Goal: Transaction & Acquisition: Obtain resource

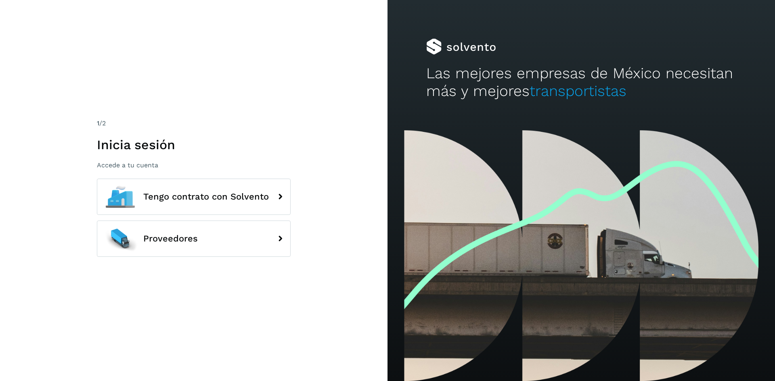
click at [167, 178] on div "1 /2 Inicia sesión Accede a tu cuenta Tengo contrato con Solvento Proveedores" at bounding box center [194, 191] width 194 height 144
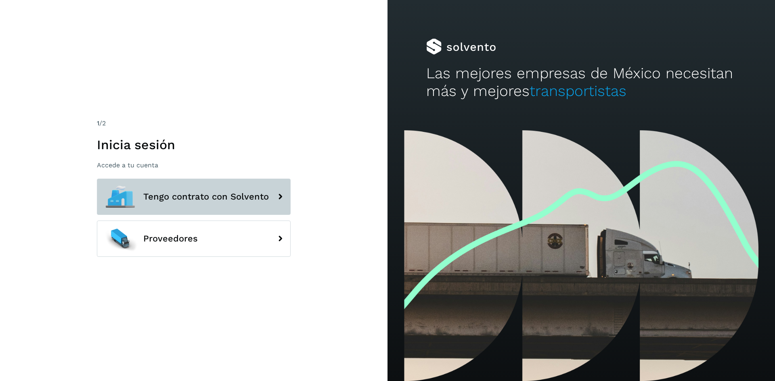
click at [171, 194] on span "Tengo contrato con Solvento" at bounding box center [205, 197] width 125 height 10
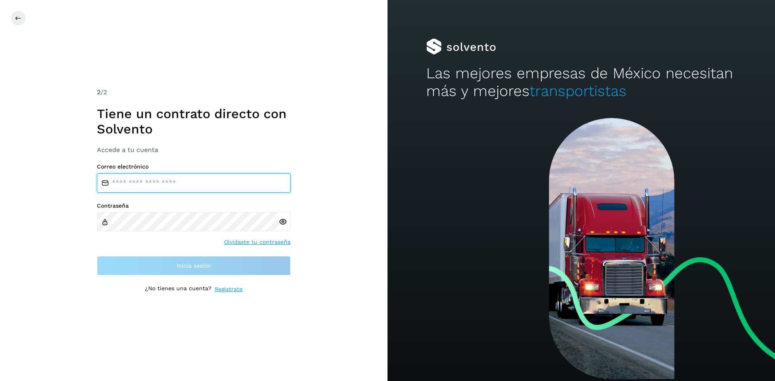
type input "**********"
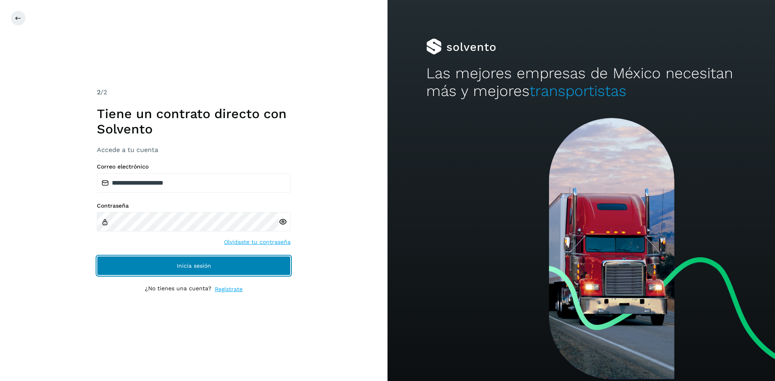
click at [211, 261] on button "Inicia sesión" at bounding box center [194, 265] width 194 height 19
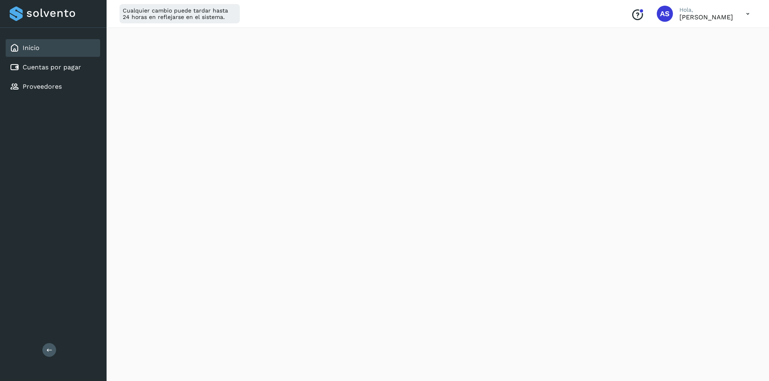
scroll to position [161, 0]
click at [64, 73] on div "Cuentas por pagar" at bounding box center [53, 67] width 94 height 18
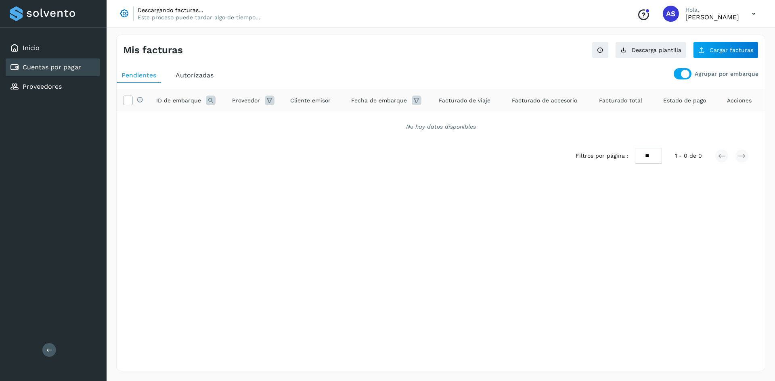
click at [689, 72] on div at bounding box center [685, 74] width 8 height 8
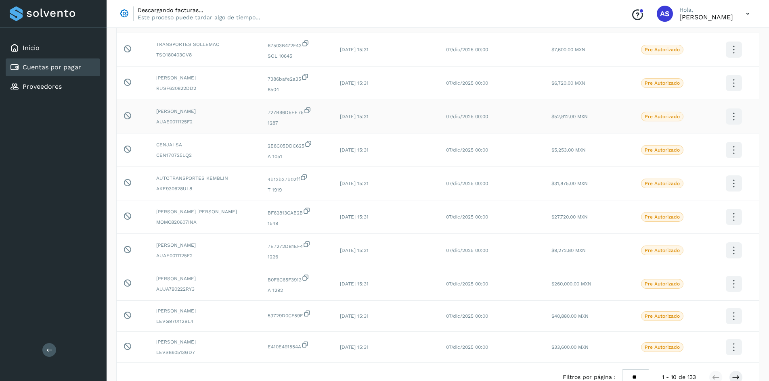
scroll to position [81, 0]
click at [666, 286] on span "Pre Autorizado" at bounding box center [662, 283] width 42 height 10
click at [733, 292] on td at bounding box center [733, 282] width 50 height 33
click at [733, 283] on icon at bounding box center [733, 282] width 19 height 19
click at [493, 285] on div at bounding box center [384, 190] width 769 height 381
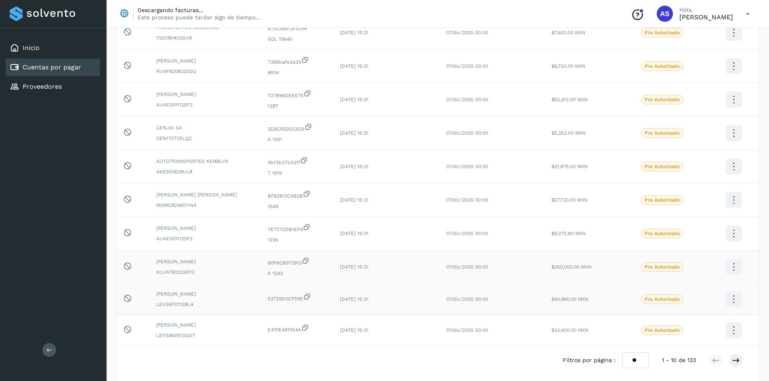
scroll to position [129, 0]
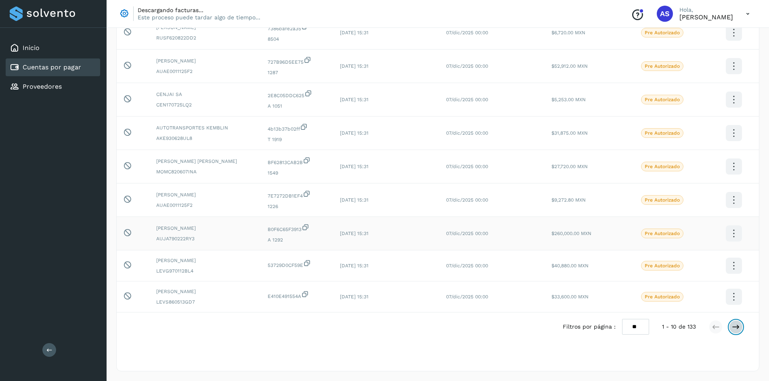
click at [734, 324] on icon at bounding box center [735, 327] width 8 height 8
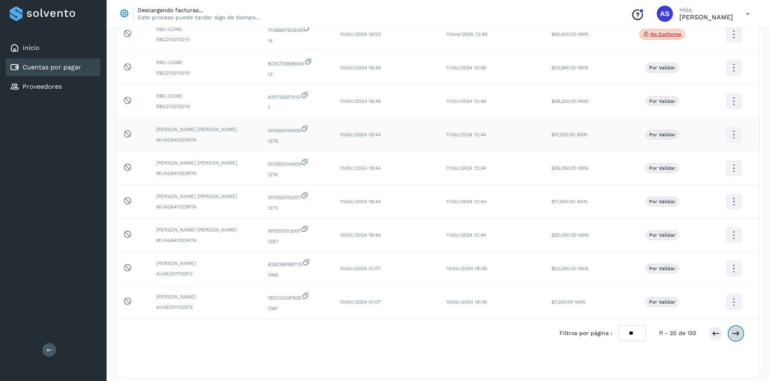
scroll to position [134, 0]
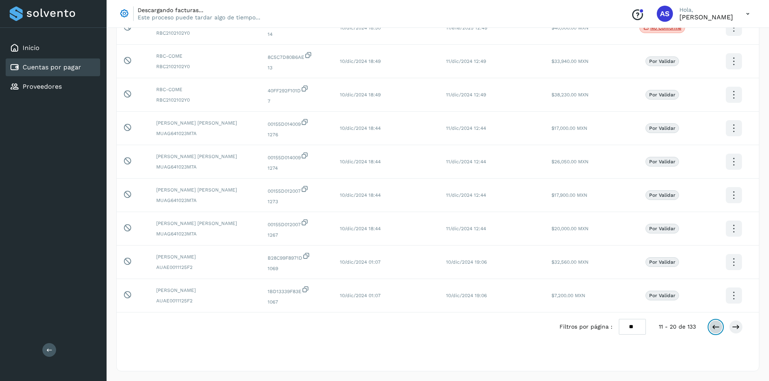
click at [713, 329] on icon at bounding box center [715, 327] width 8 height 8
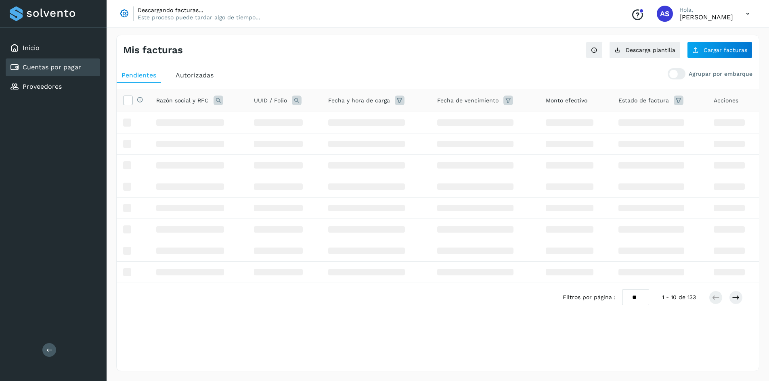
scroll to position [0, 0]
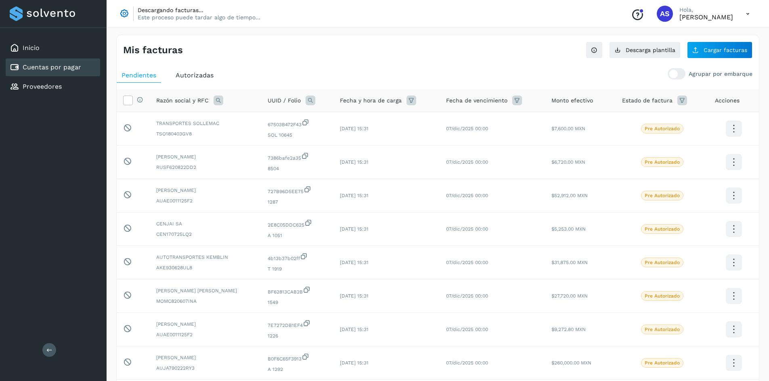
click at [215, 77] on div "Autorizadas" at bounding box center [195, 75] width 48 height 15
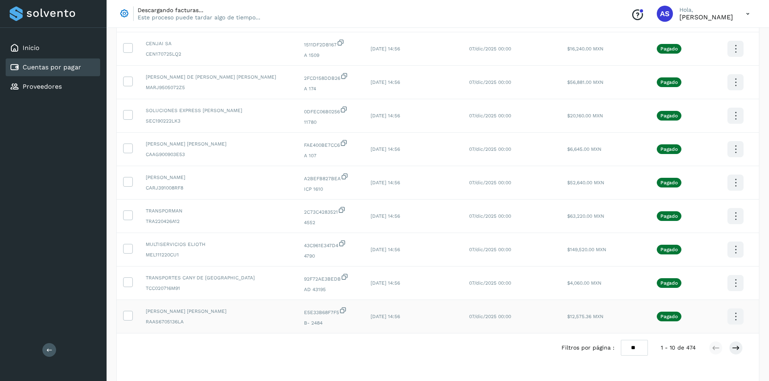
scroll to position [134, 0]
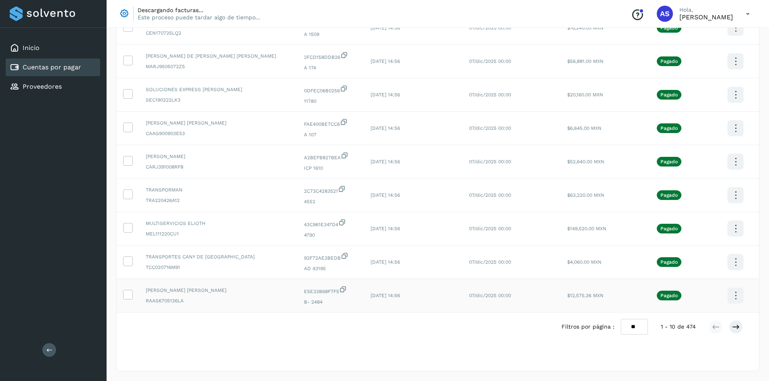
click at [727, 290] on icon at bounding box center [735, 295] width 19 height 19
click at [712, 304] on div at bounding box center [384, 190] width 769 height 381
click at [302, 323] on div "Filtros por página : ** ** ** 1 - 10 de 474" at bounding box center [438, 327] width 642 height 29
click at [644, 323] on select "** ** **" at bounding box center [633, 327] width 27 height 16
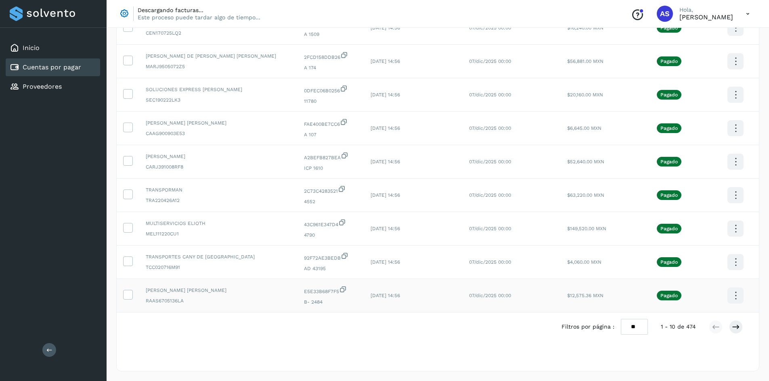
select select "**"
click at [626, 319] on select "** ** **" at bounding box center [633, 327] width 27 height 16
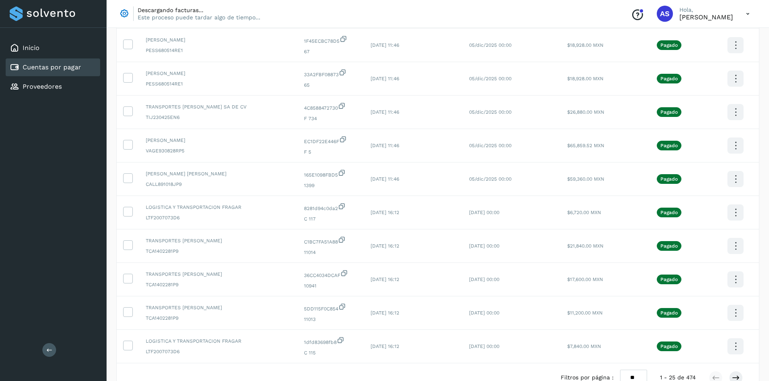
scroll to position [634, 0]
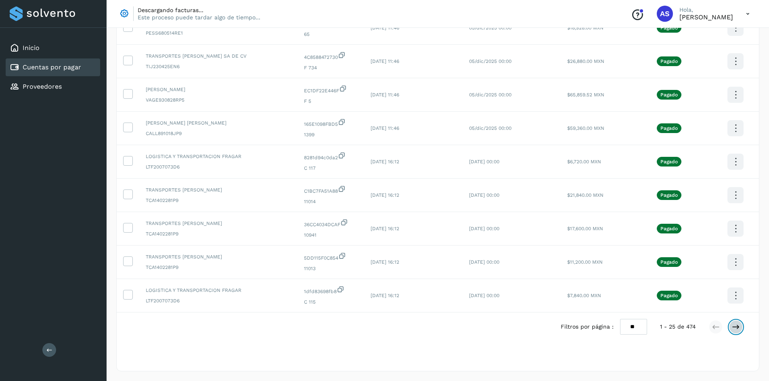
click at [735, 329] on icon at bounding box center [735, 327] width 8 height 8
click at [721, 328] on button at bounding box center [715, 327] width 14 height 14
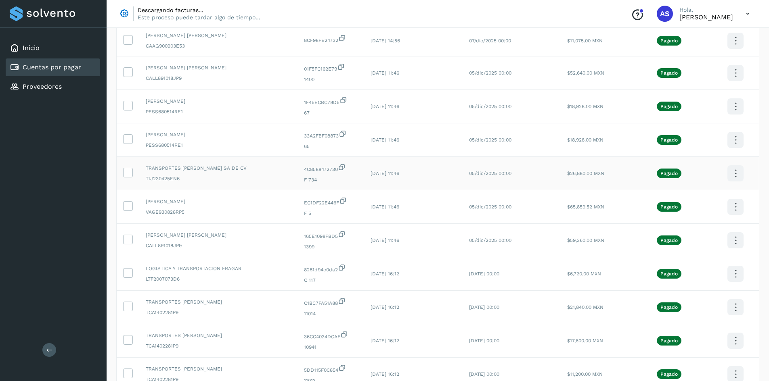
scroll to position [513, 0]
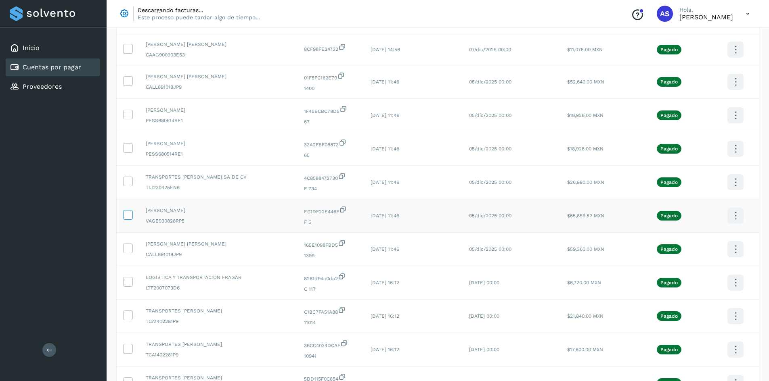
click at [127, 216] on icon at bounding box center [127, 214] width 8 height 8
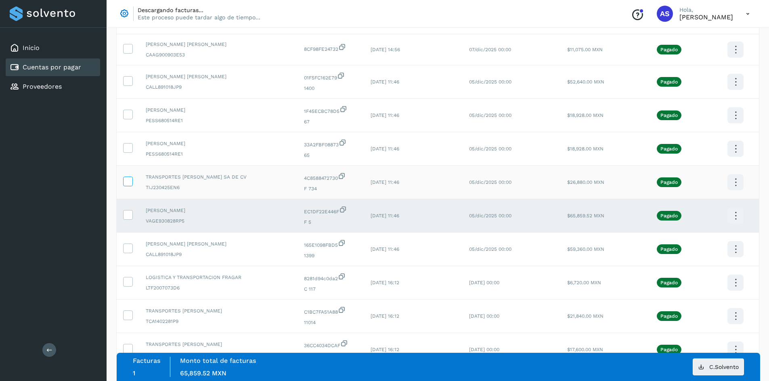
click at [128, 186] on label at bounding box center [128, 182] width 10 height 10
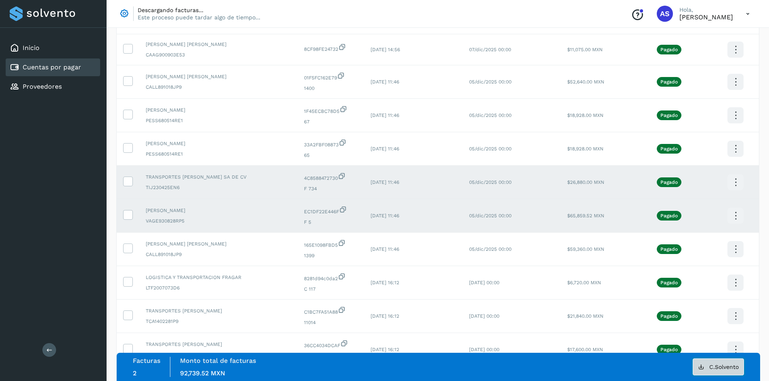
click at [723, 370] on span "C.Solvento" at bounding box center [723, 367] width 29 height 6
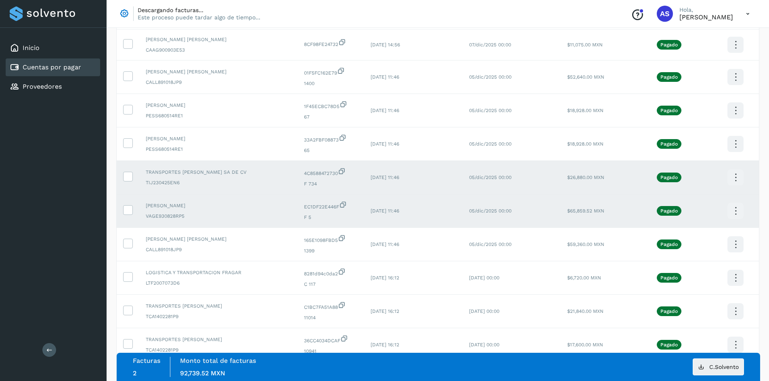
scroll to position [524, 0]
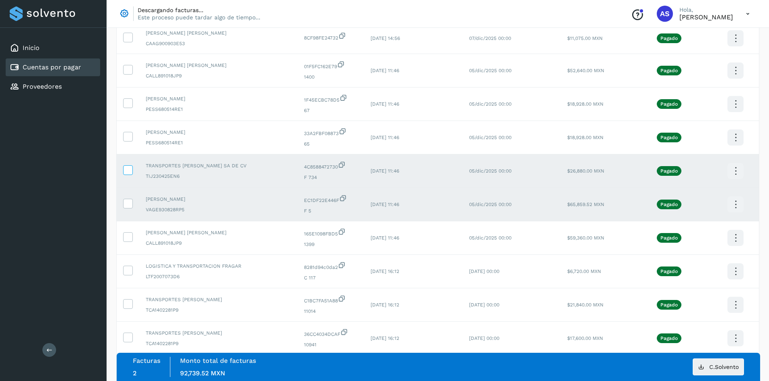
click at [132, 170] on icon at bounding box center [127, 169] width 8 height 8
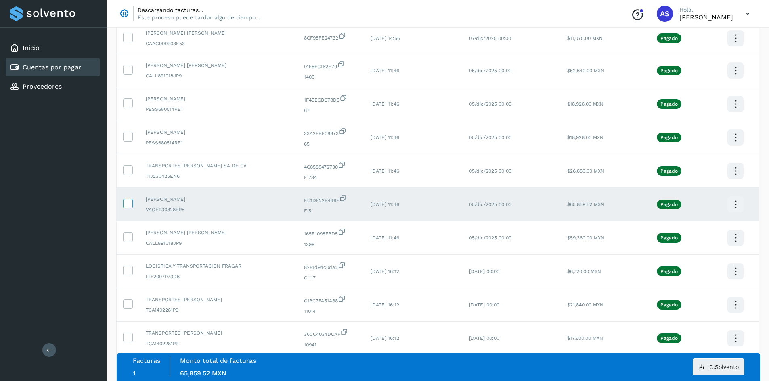
click at [130, 202] on icon at bounding box center [127, 203] width 8 height 8
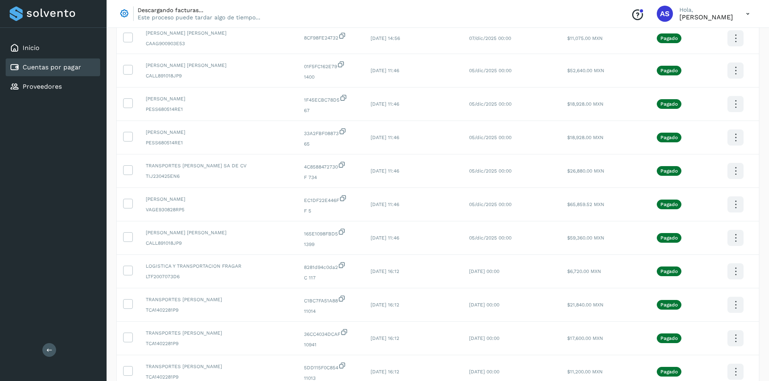
click at [750, 11] on icon at bounding box center [747, 14] width 17 height 17
click at [692, 55] on div "Cerrar sesión" at bounding box center [707, 51] width 96 height 15
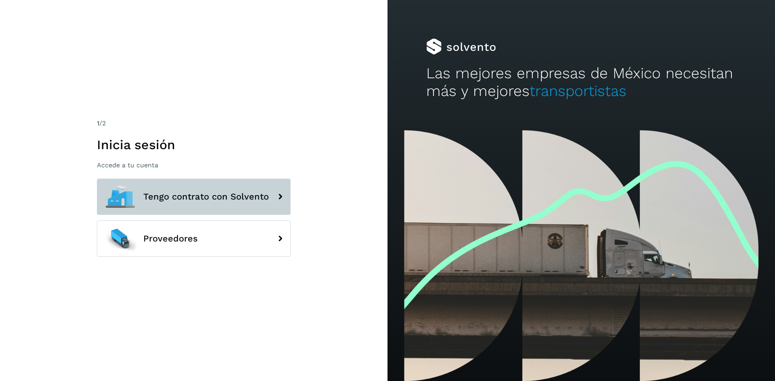
click at [259, 199] on span "Tengo contrato con Solvento" at bounding box center [205, 197] width 125 height 10
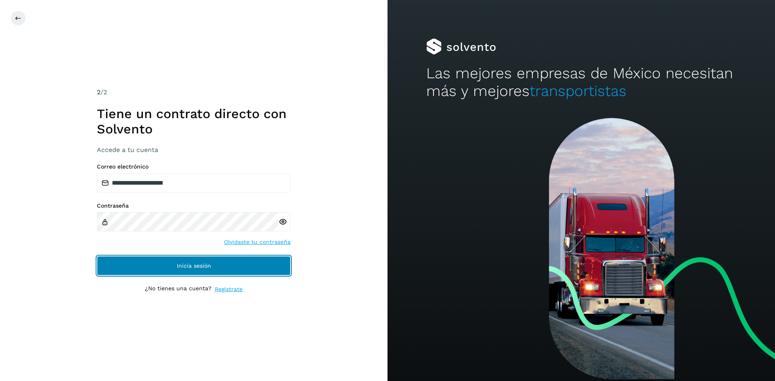
click at [202, 266] on span "Inicia sesión" at bounding box center [194, 266] width 34 height 6
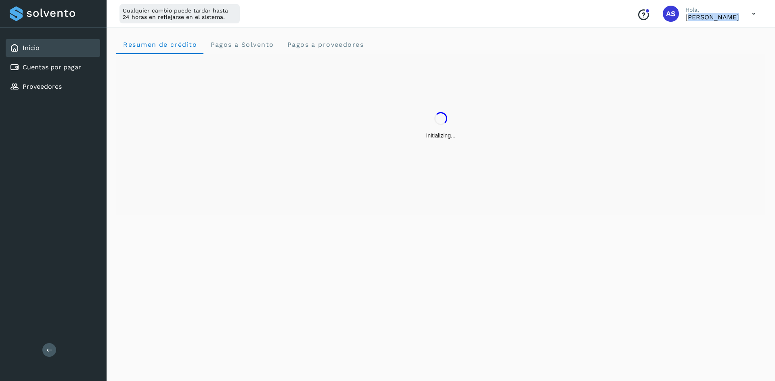
drag, startPoint x: 680, startPoint y: 20, endPoint x: 758, endPoint y: 15, distance: 78.4
click at [758, 15] on div "Conoce nuestros beneficios AS [PERSON_NAME]" at bounding box center [696, 13] width 132 height 19
click at [729, 17] on p "[PERSON_NAME]" at bounding box center [712, 17] width 54 height 8
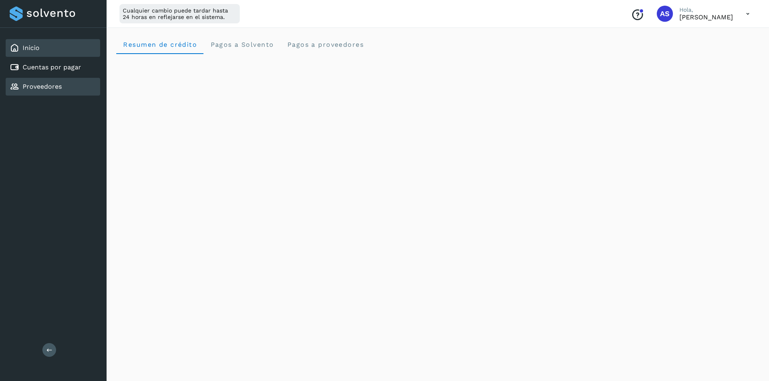
click at [68, 83] on div "Proveedores" at bounding box center [53, 87] width 94 height 18
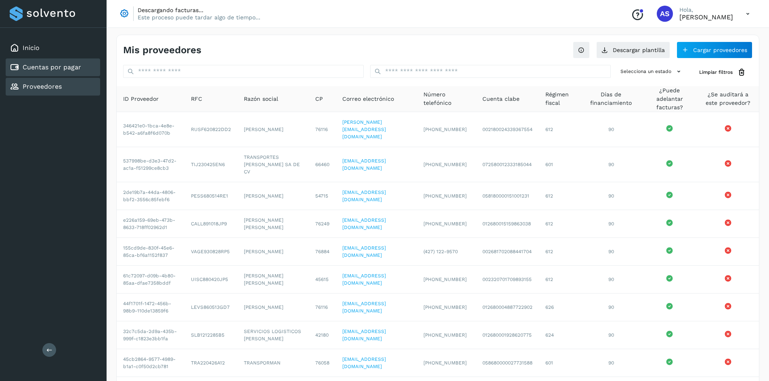
click at [90, 68] on div "Cuentas por pagar" at bounding box center [53, 67] width 94 height 18
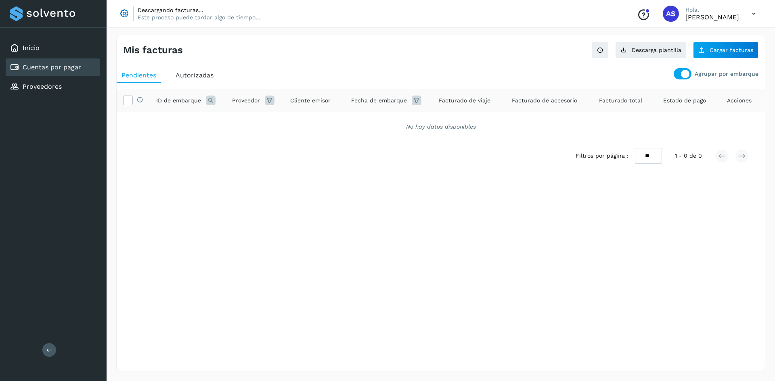
click at [691, 72] on div at bounding box center [682, 73] width 18 height 11
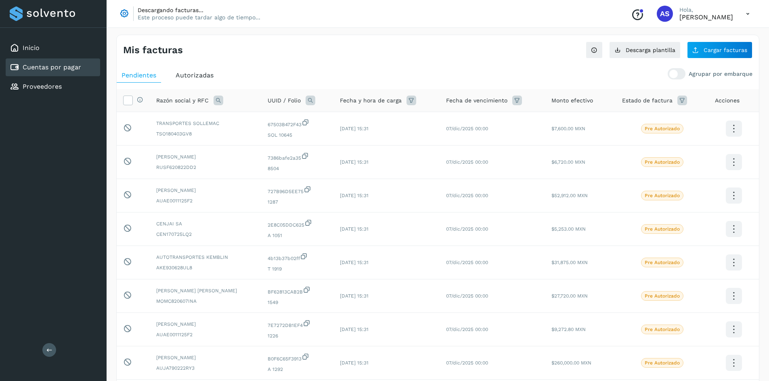
click at [191, 75] on span "Autorizadas" at bounding box center [194, 75] width 38 height 8
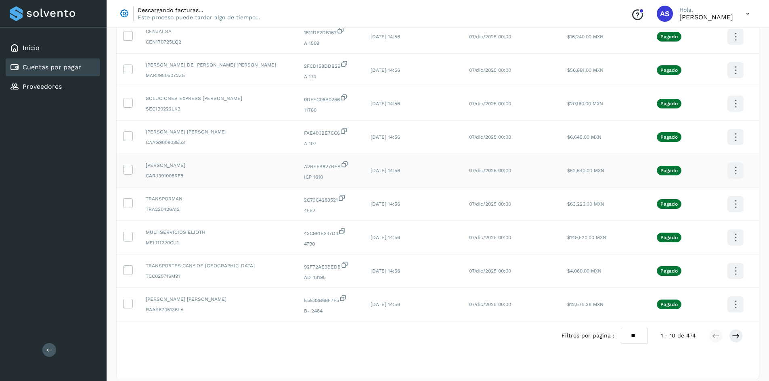
scroll to position [134, 0]
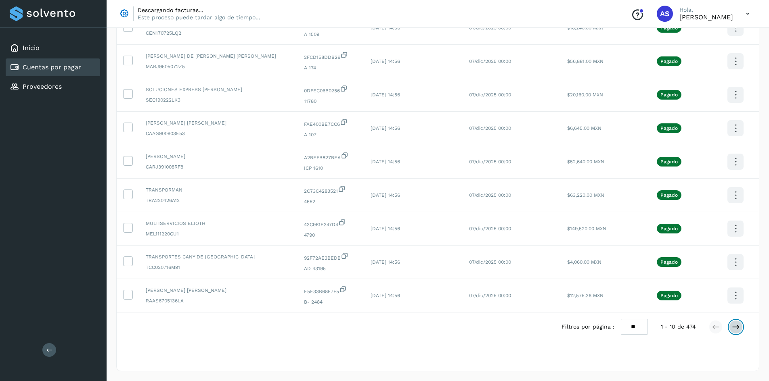
click at [739, 325] on icon at bounding box center [735, 327] width 8 height 8
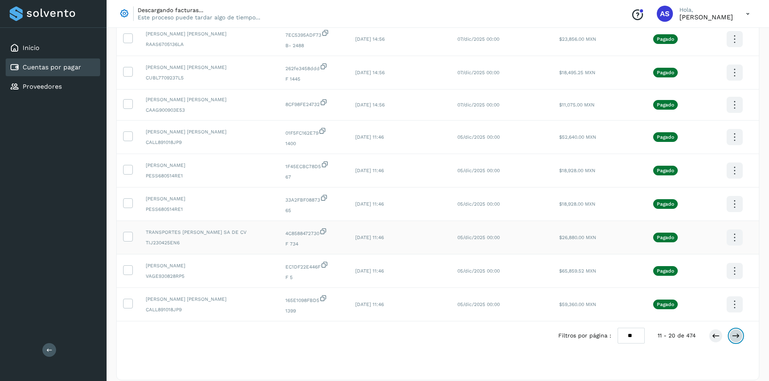
scroll to position [132, 0]
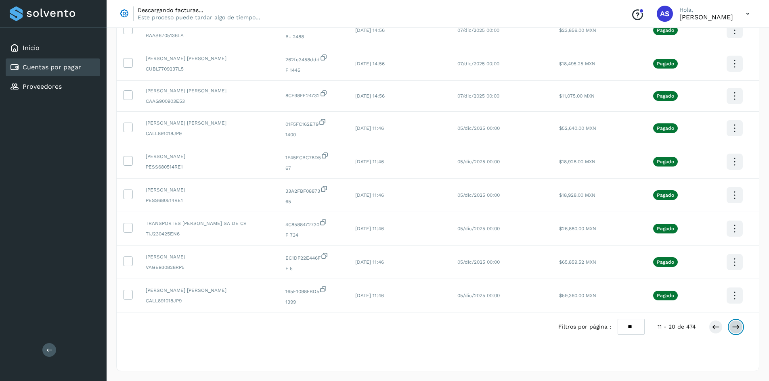
click at [739, 329] on button at bounding box center [736, 327] width 14 height 14
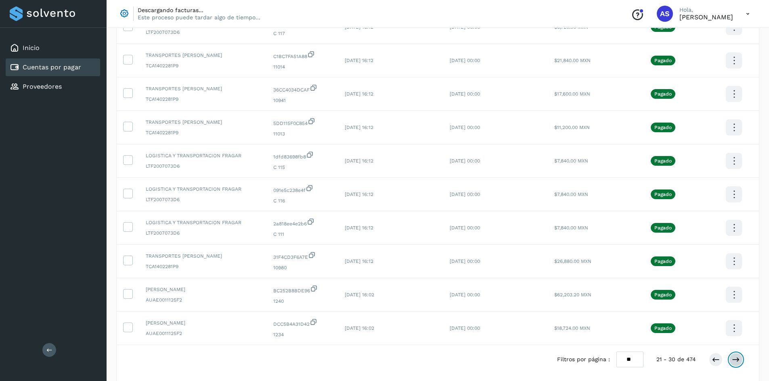
scroll to position [134, 0]
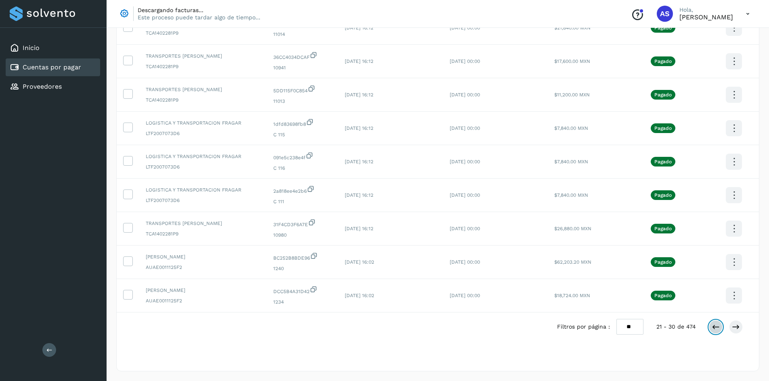
click at [718, 326] on icon at bounding box center [715, 327] width 8 height 8
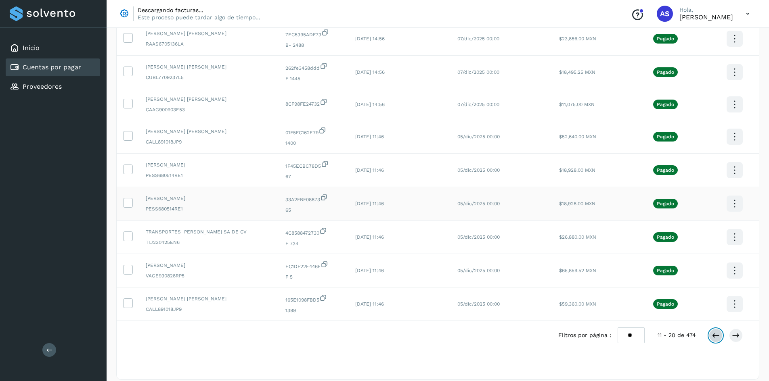
scroll to position [132, 0]
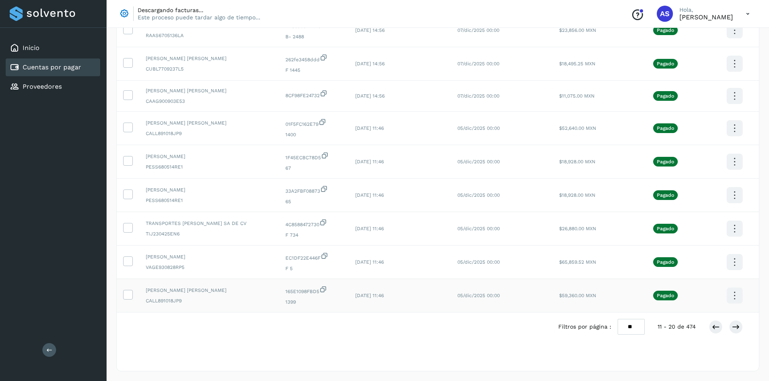
drag, startPoint x: 351, startPoint y: 292, endPoint x: 389, endPoint y: 292, distance: 37.9
click at [389, 292] on td "[DATE] 11:46" at bounding box center [400, 295] width 102 height 33
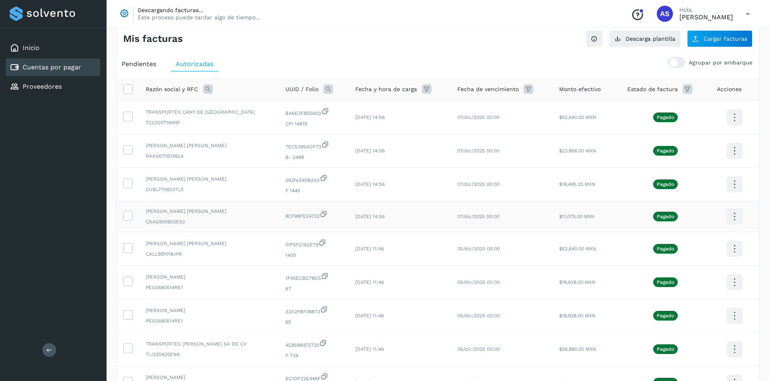
scroll to position [11, 0]
click at [128, 251] on icon at bounding box center [127, 248] width 8 height 8
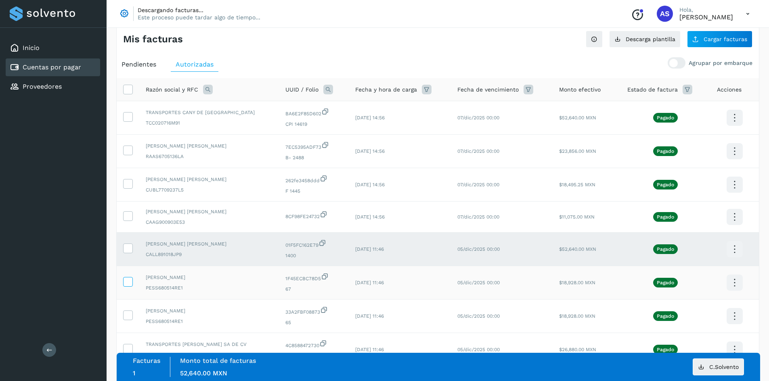
click at [125, 282] on icon at bounding box center [127, 281] width 8 height 8
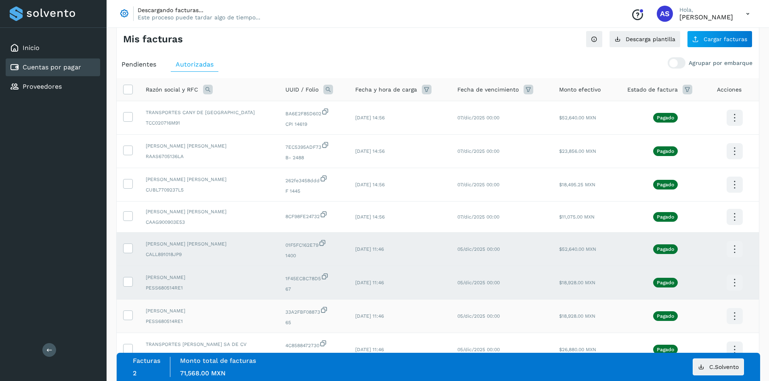
drag, startPoint x: 125, startPoint y: 282, endPoint x: 123, endPoint y: 311, distance: 28.4
click at [122, 310] on td at bounding box center [128, 316] width 23 height 33
click at [124, 311] on icon at bounding box center [127, 315] width 8 height 8
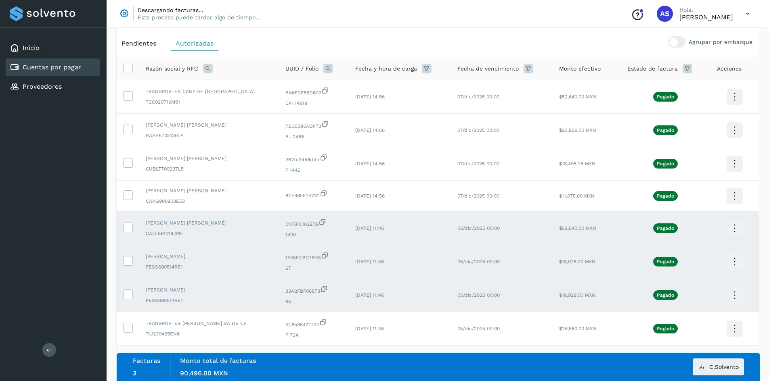
scroll to position [132, 0]
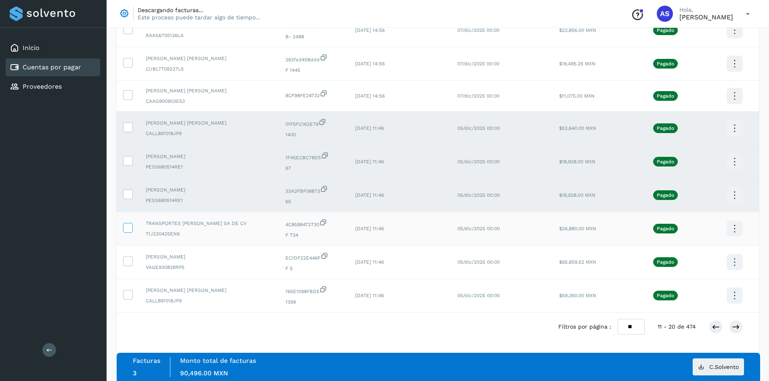
click at [126, 228] on icon at bounding box center [127, 227] width 8 height 8
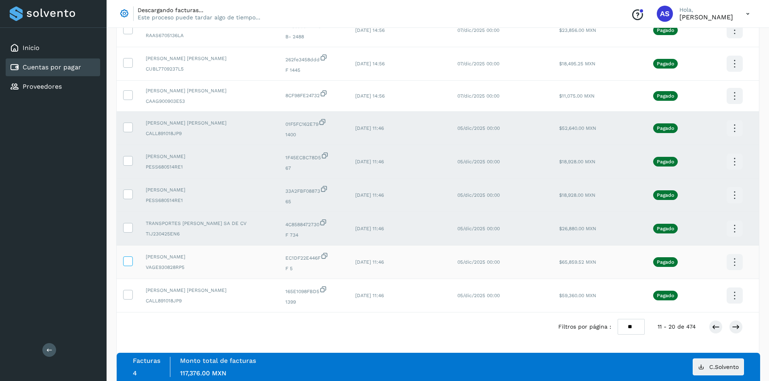
click at [123, 263] on label at bounding box center [128, 262] width 10 height 10
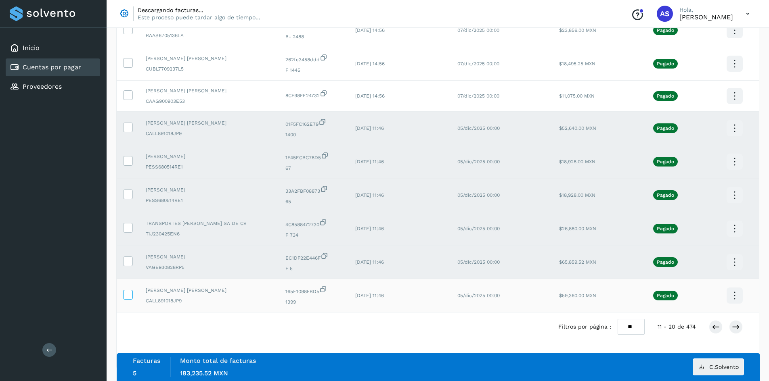
click at [127, 299] on span at bounding box center [127, 297] width 8 height 6
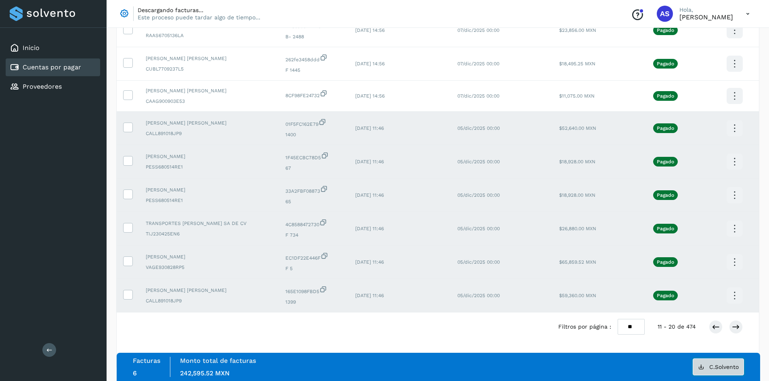
click at [718, 367] on span "C.Solvento" at bounding box center [723, 367] width 29 height 6
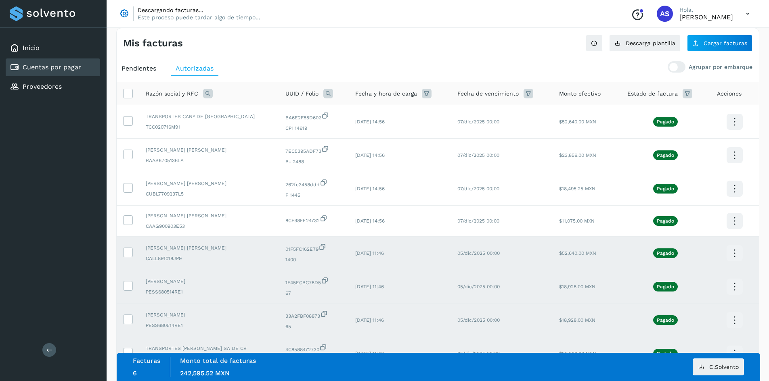
scroll to position [0, 0]
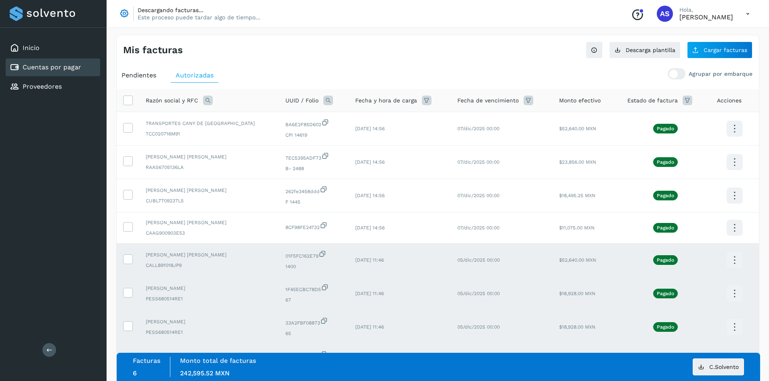
click at [109, 234] on div "Mis facturas Ver instrucciones para cargar Facturas Descarga plantilla Cargar f…" at bounding box center [438, 269] width 662 height 488
click at [133, 259] on td at bounding box center [128, 260] width 23 height 33
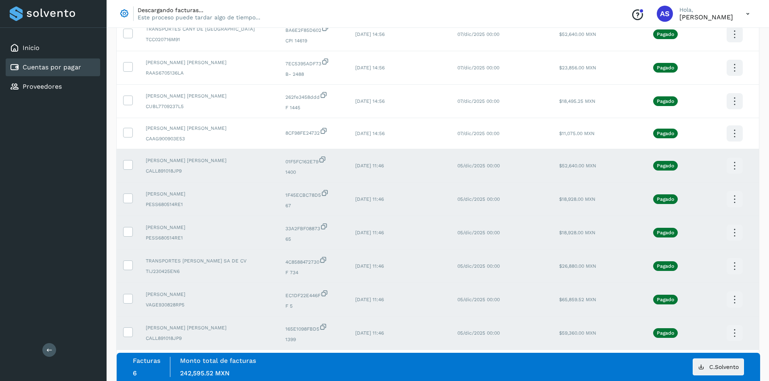
scroll to position [132, 0]
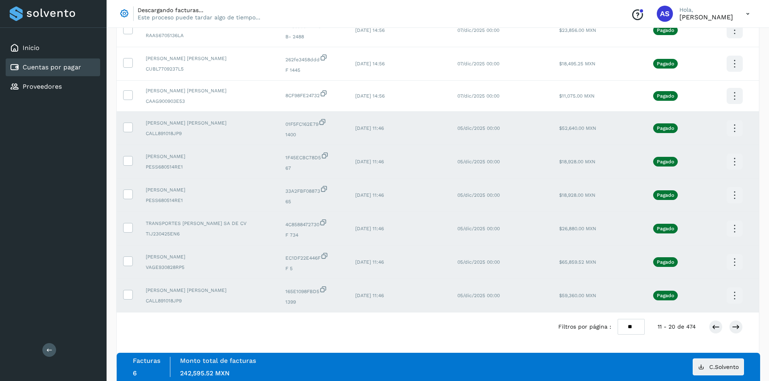
click at [128, 289] on td at bounding box center [128, 295] width 23 height 33
click at [126, 267] on td at bounding box center [128, 262] width 23 height 33
click at [129, 263] on icon at bounding box center [127, 261] width 8 height 8
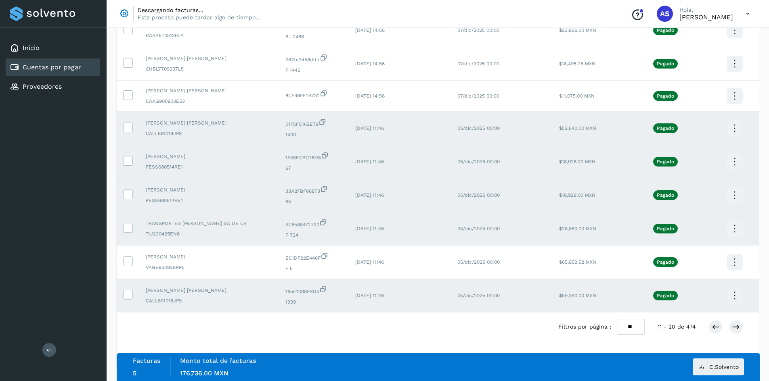
click at [128, 301] on td at bounding box center [128, 295] width 23 height 33
click at [130, 295] on icon at bounding box center [127, 294] width 8 height 8
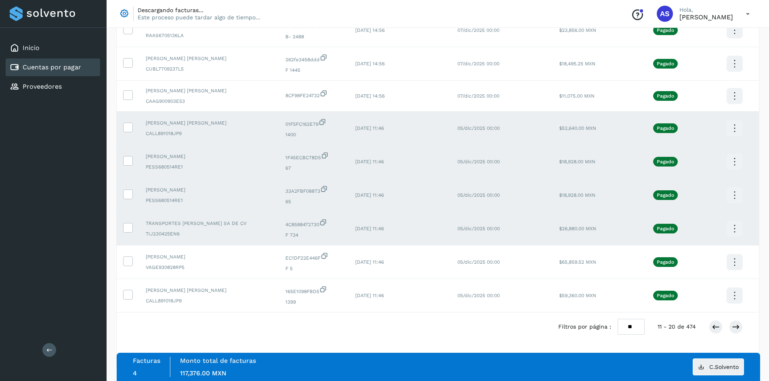
click at [132, 240] on td at bounding box center [128, 228] width 23 height 33
click at [132, 230] on label at bounding box center [128, 228] width 10 height 10
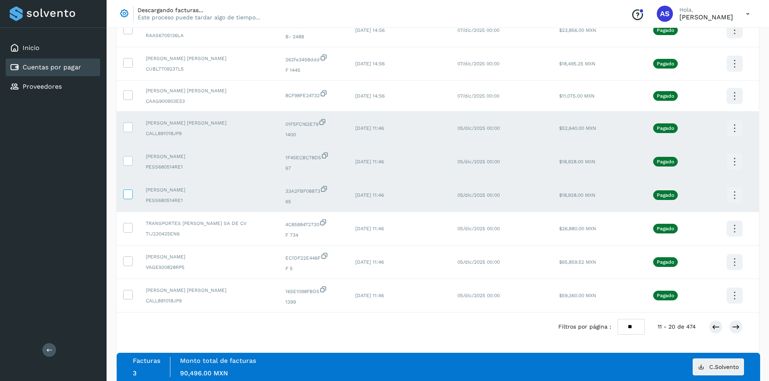
click at [127, 199] on label at bounding box center [128, 195] width 10 height 10
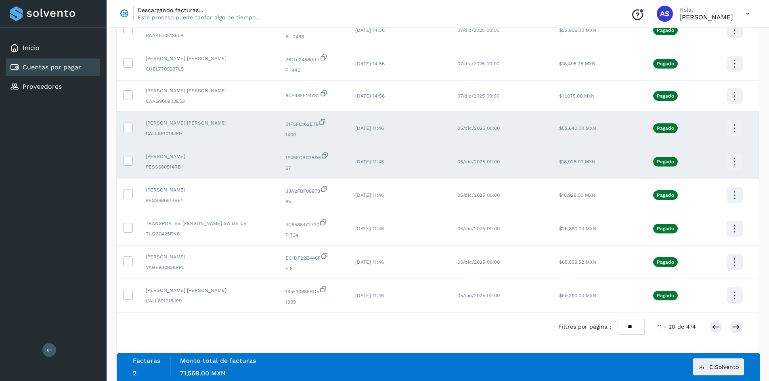
click at [134, 154] on td at bounding box center [128, 161] width 23 height 33
click at [129, 161] on icon at bounding box center [127, 160] width 8 height 8
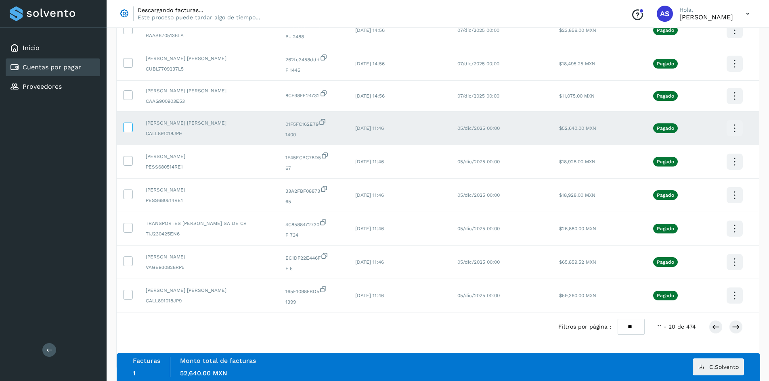
click at [128, 127] on icon at bounding box center [127, 127] width 8 height 8
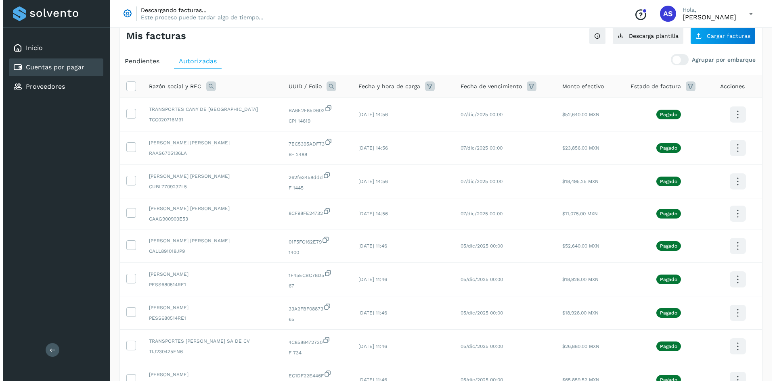
scroll to position [0, 0]
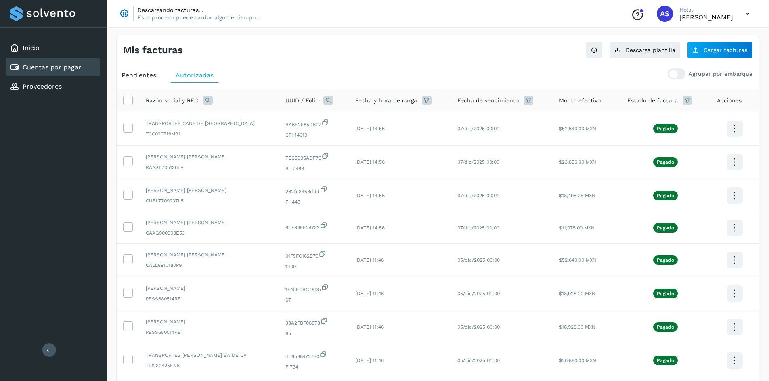
click at [746, 15] on icon at bounding box center [747, 14] width 17 height 17
click at [728, 58] on div "Cerrar sesión" at bounding box center [707, 51] width 96 height 15
